Goal: Information Seeking & Learning: Learn about a topic

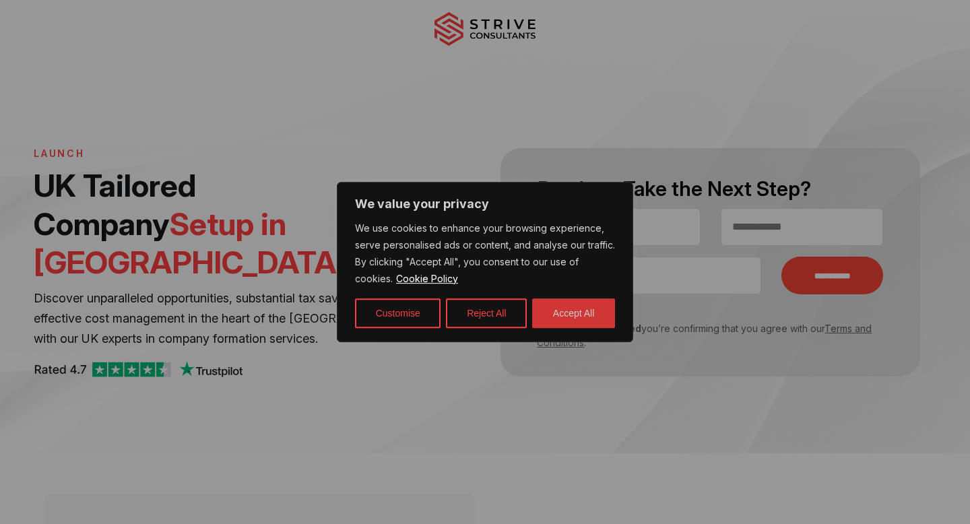
click at [576, 312] on button "Accept All" at bounding box center [573, 313] width 83 height 30
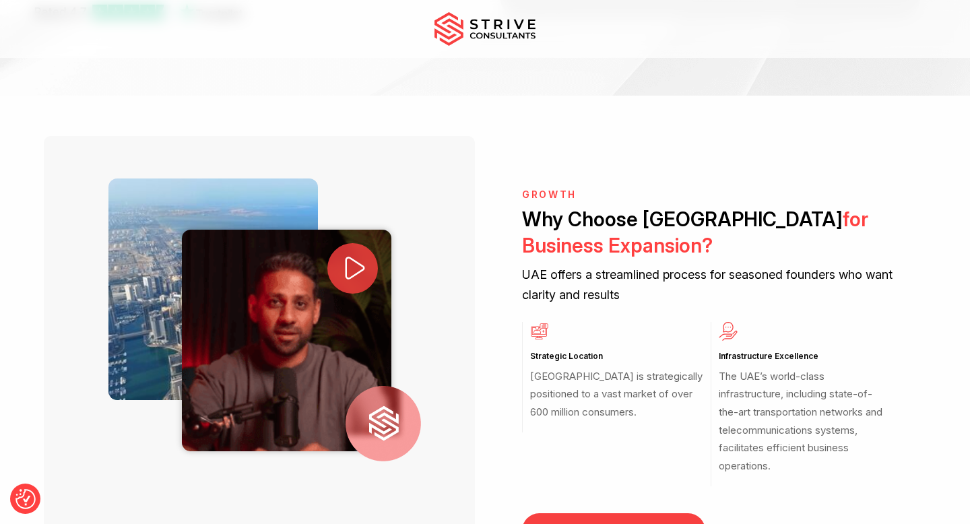
scroll to position [367, 0]
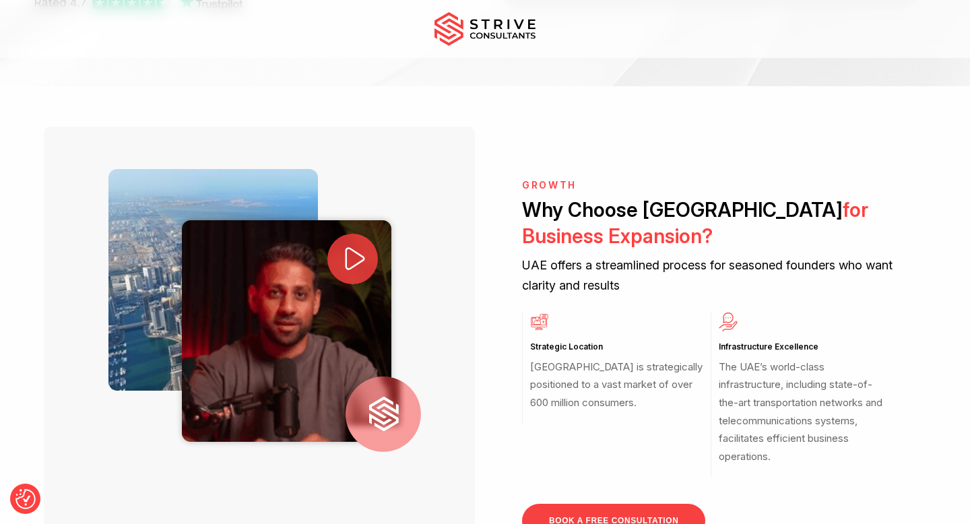
click at [368, 246] on icon at bounding box center [355, 258] width 28 height 28
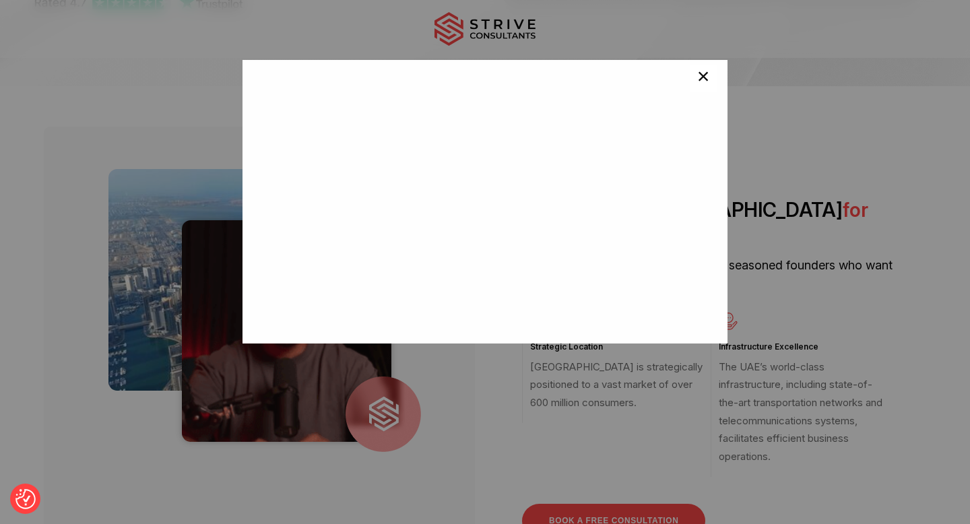
click at [696, 82] on button "×" at bounding box center [703, 78] width 27 height 27
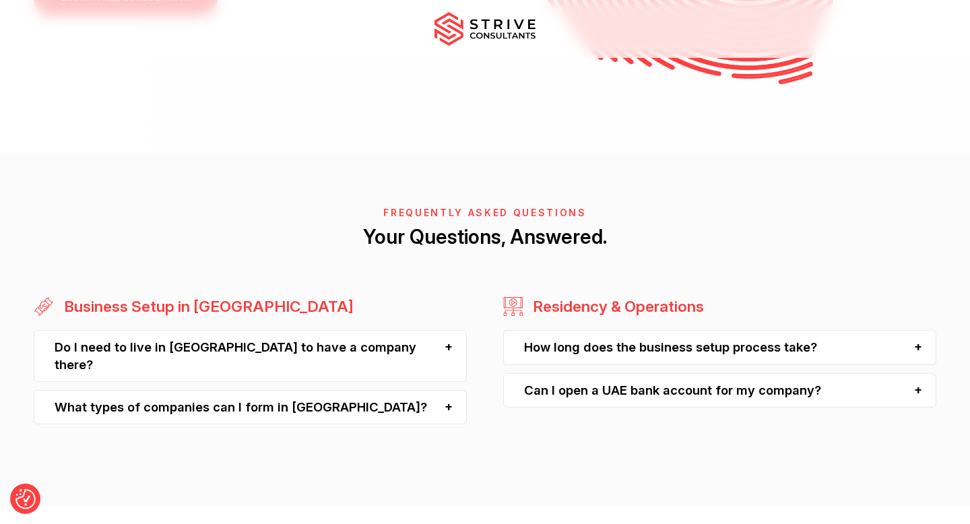
scroll to position [3382, 0]
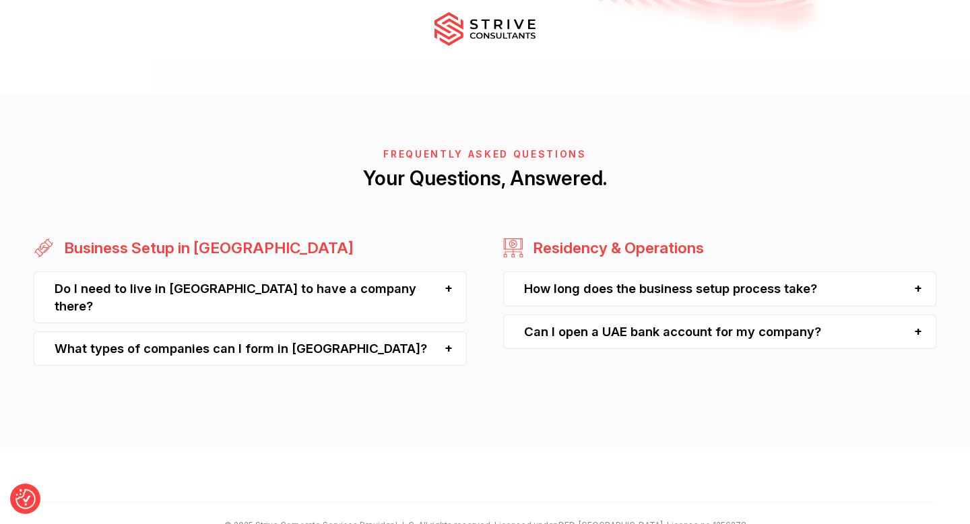
click at [450, 271] on div "Do I need to live in [GEOGRAPHIC_DATA] to have a company there?" at bounding box center [250, 297] width 433 height 52
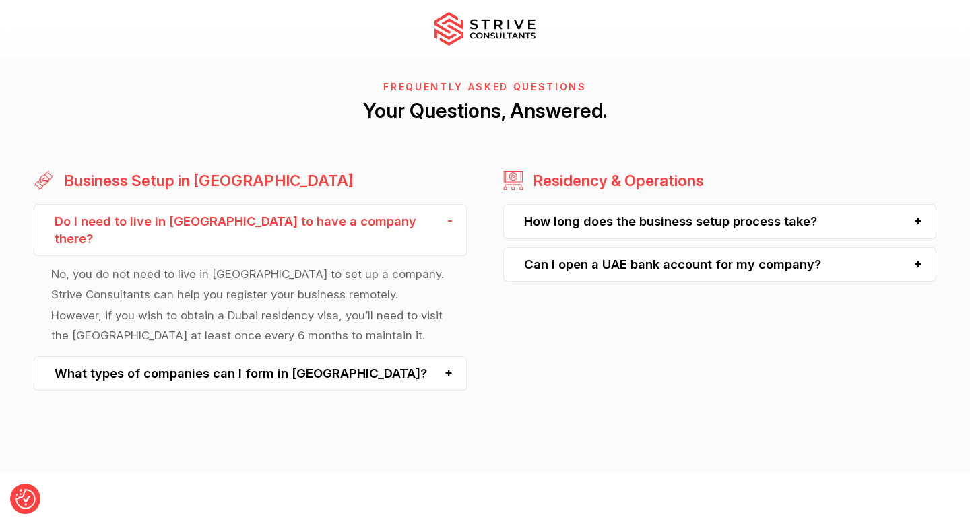
scroll to position [3452, 0]
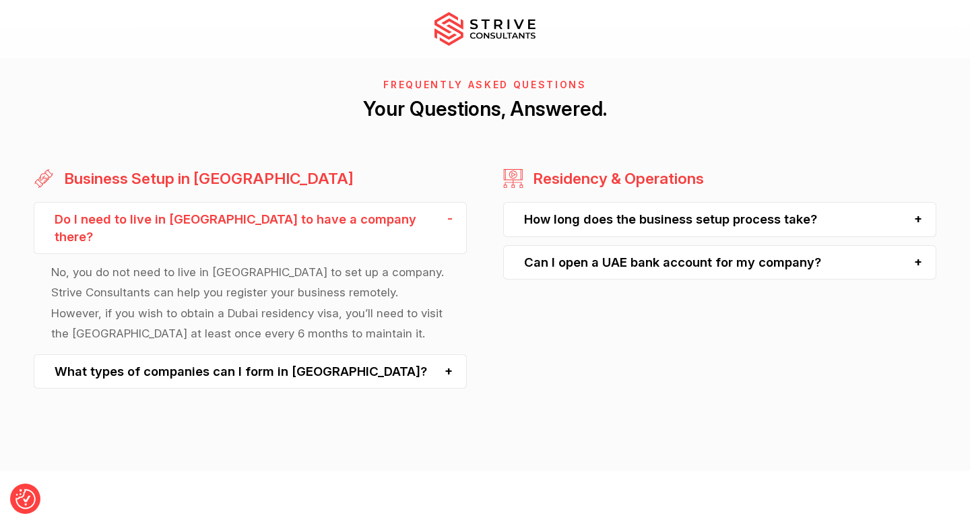
click at [450, 354] on div "What types of companies can I form in [GEOGRAPHIC_DATA]?" at bounding box center [250, 371] width 433 height 34
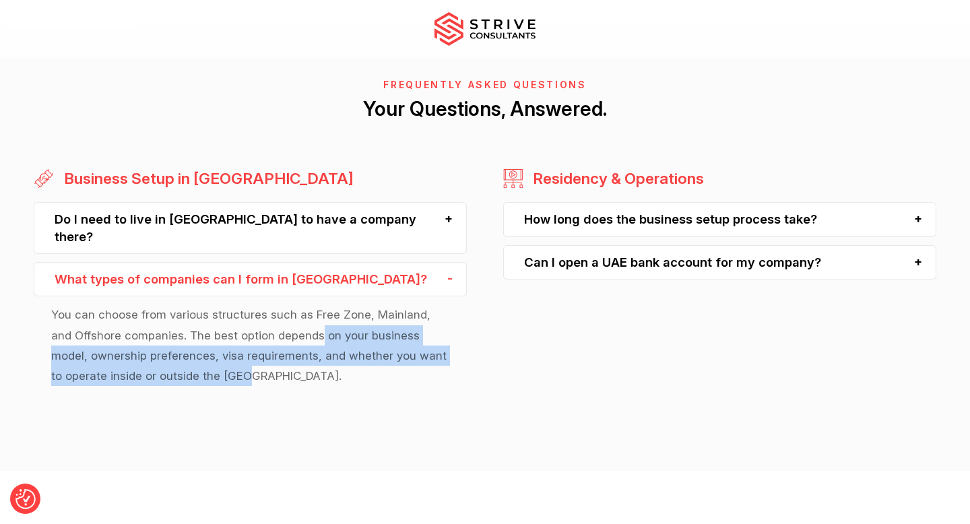
drag, startPoint x: 298, startPoint y: 278, endPoint x: 347, endPoint y: 320, distance: 64.5
click at [347, 320] on p "You can choose from various structures such as Free Zone, Mainland, and Offshor…" at bounding box center [250, 344] width 398 height 81
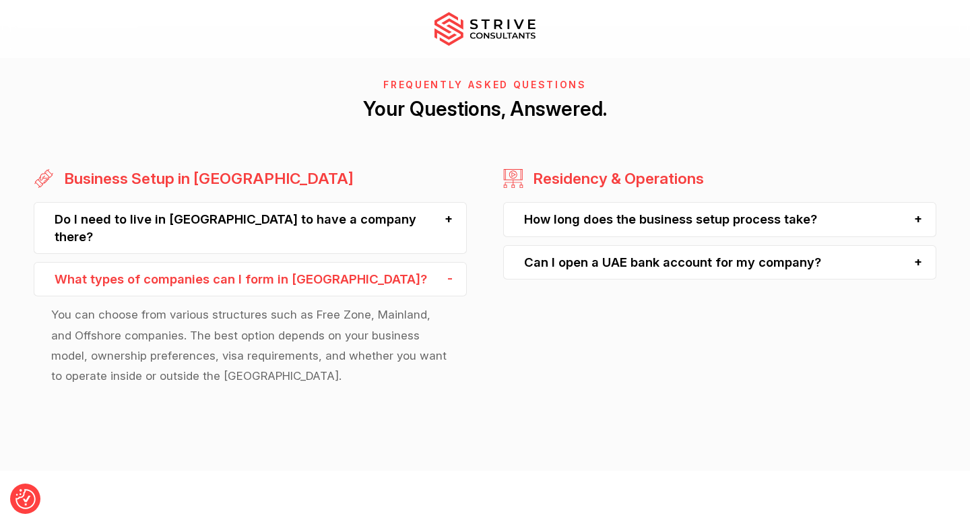
click at [921, 202] on div "How long does the business setup process take?" at bounding box center [719, 219] width 433 height 34
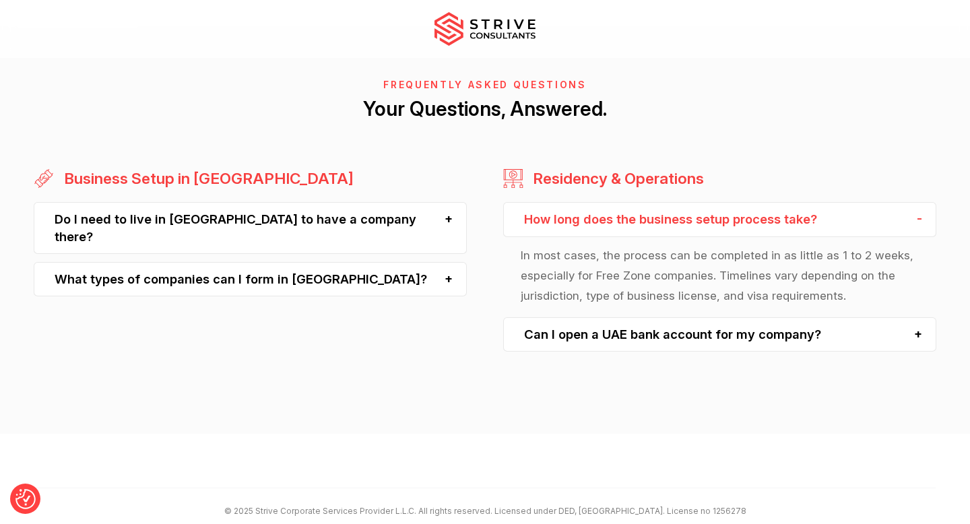
click at [918, 317] on div "Can I open a UAE bank account for my company?" at bounding box center [719, 334] width 433 height 34
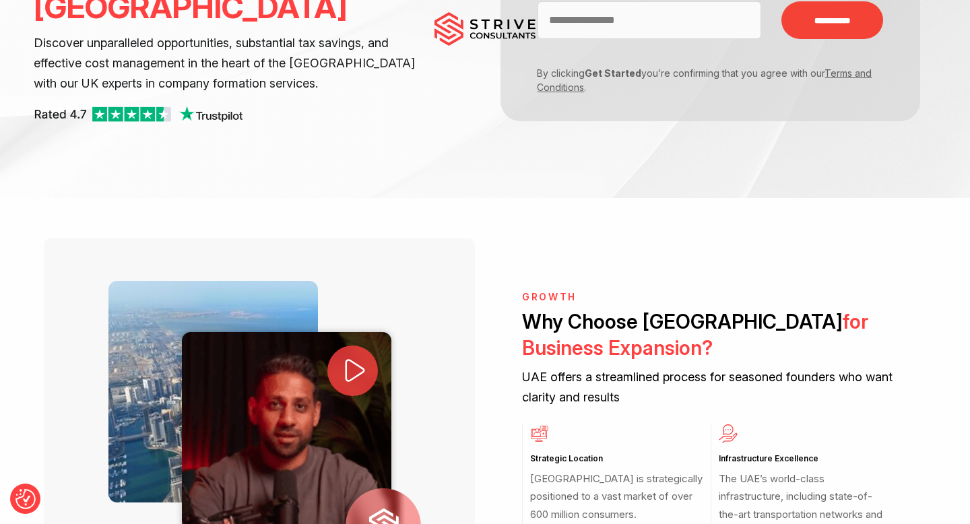
scroll to position [0, 0]
